Goal: Book appointment/travel/reservation

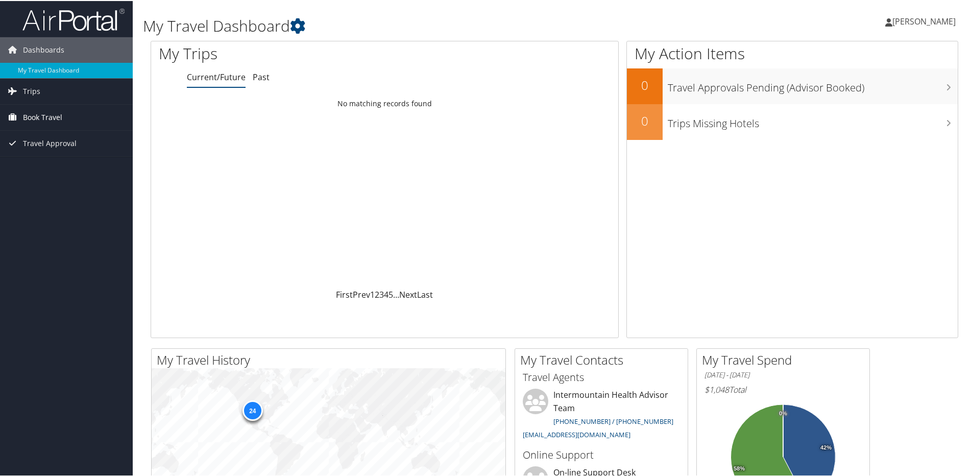
click at [43, 116] on span "Book Travel" at bounding box center [42, 117] width 39 height 26
click at [49, 164] on link "Book/Manage Online Trips" at bounding box center [66, 167] width 133 height 15
